Goal: Share content: Share content

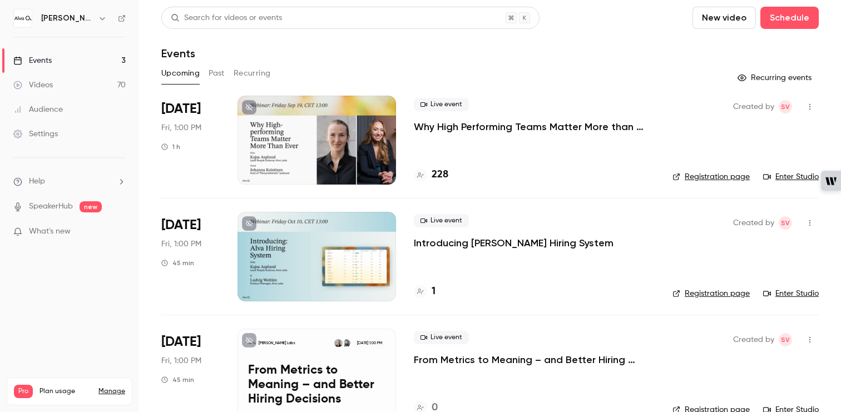
scroll to position [26, 0]
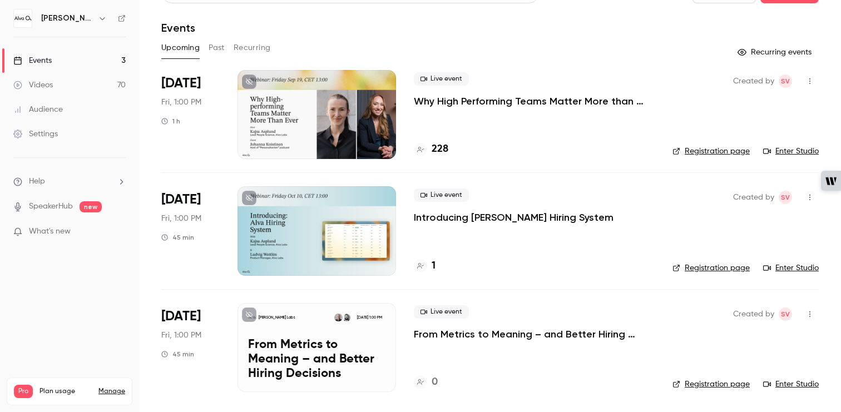
click at [595, 101] on p "Why High Performing Teams Matter More than Ever" at bounding box center [534, 101] width 241 height 13
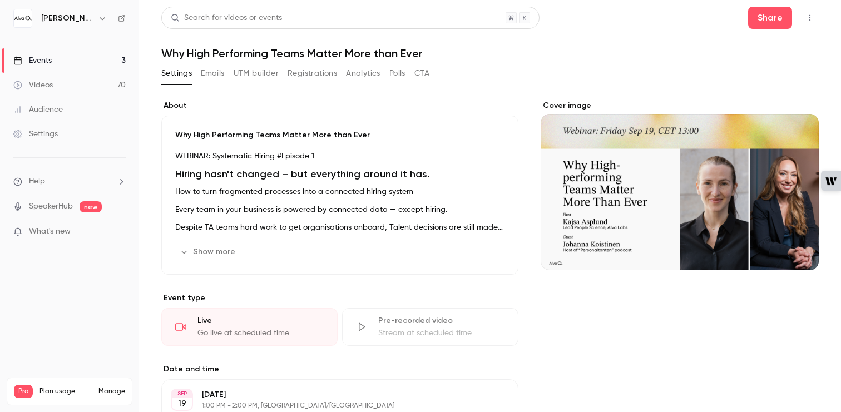
click at [811, 11] on button "button" at bounding box center [810, 18] width 18 height 18
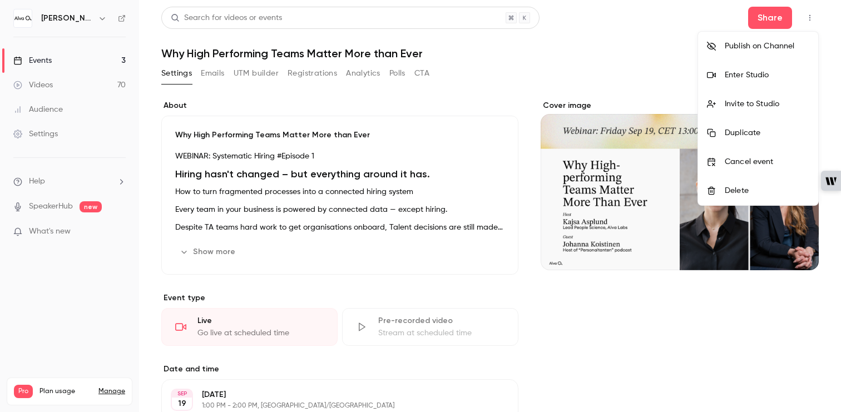
click at [635, 45] on div at bounding box center [420, 206] width 841 height 412
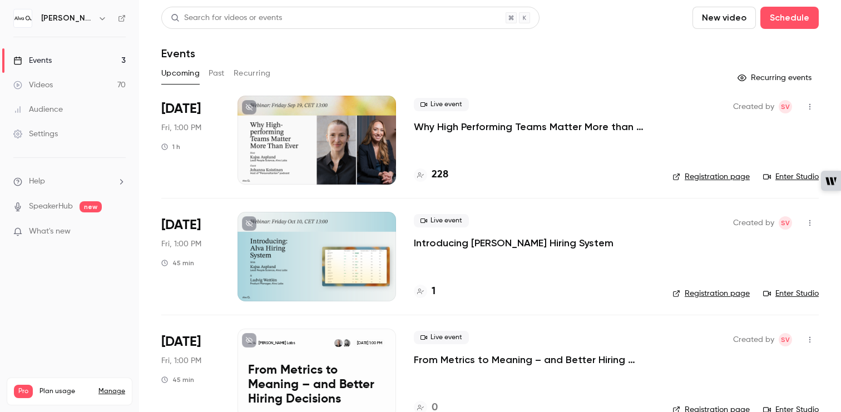
click at [814, 105] on icon "button" at bounding box center [810, 107] width 9 height 8
click at [770, 139] on div "Share" at bounding box center [767, 135] width 85 height 11
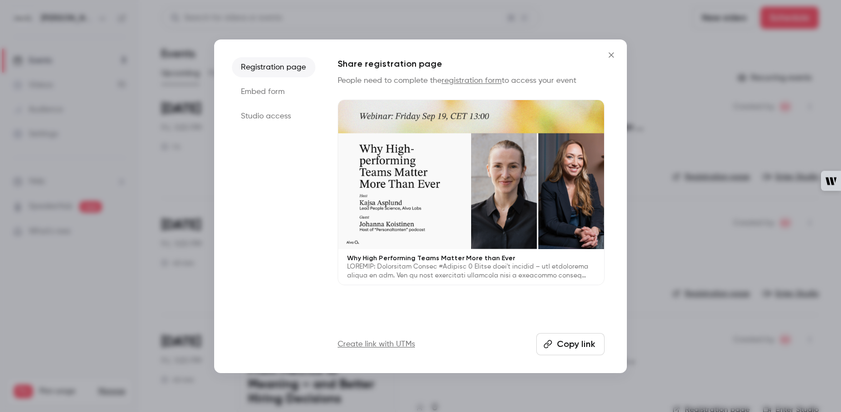
click at [580, 347] on button "Copy link" at bounding box center [570, 344] width 68 height 22
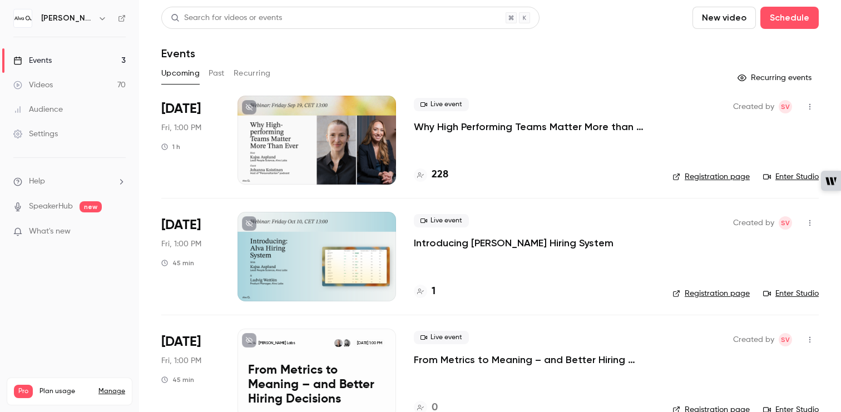
click at [810, 105] on icon "button" at bounding box center [810, 107] width 9 height 8
click at [597, 127] on div at bounding box center [420, 206] width 841 height 412
click at [584, 129] on p "Why High Performing Teams Matter More than Ever" at bounding box center [534, 126] width 241 height 13
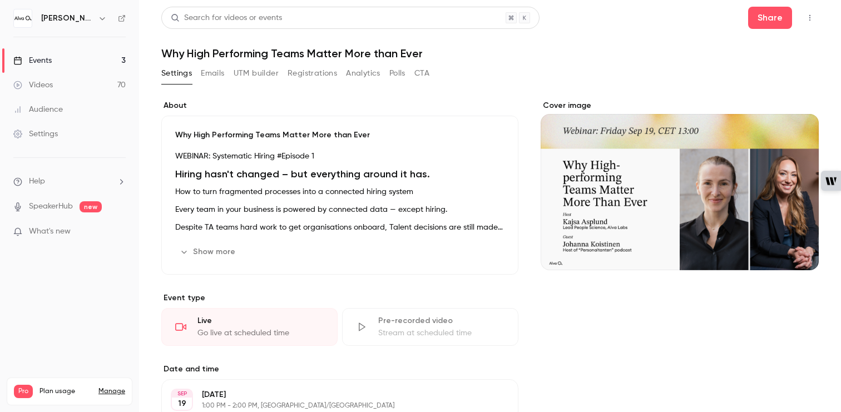
click at [806, 19] on icon "button" at bounding box center [810, 18] width 9 height 8
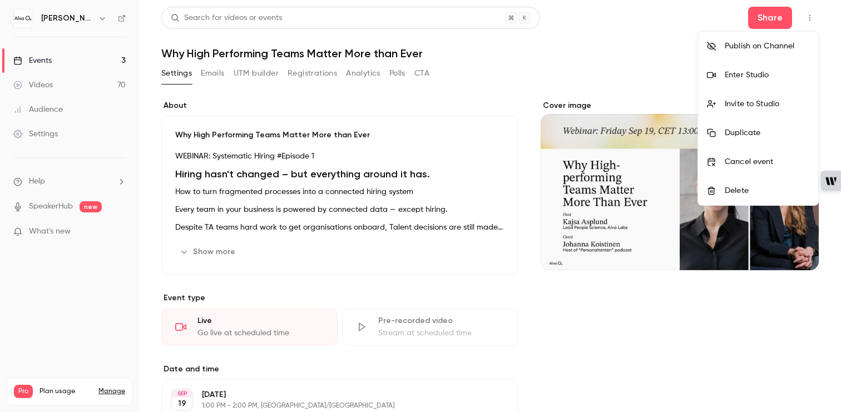
click at [772, 81] on li "Enter Studio" at bounding box center [758, 75] width 120 height 29
